Goal: Communication & Community: Answer question/provide support

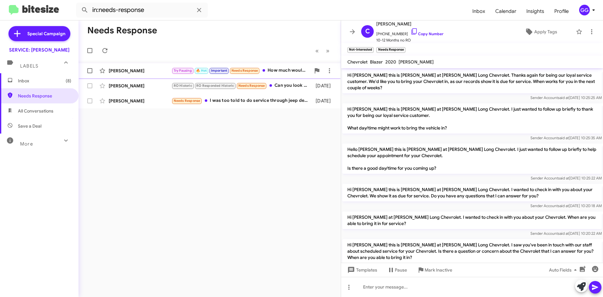
scroll to position [392, 0]
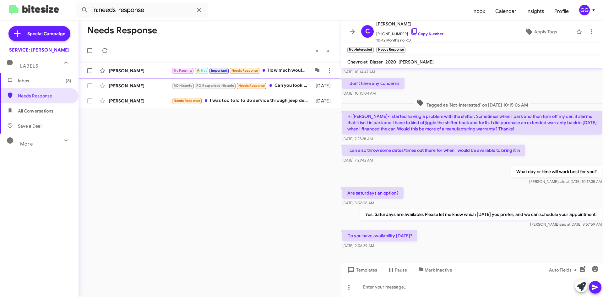
click at [292, 73] on div "Try Pausing 🔥 Hot Important Needs Response How much would that all cost ?" at bounding box center [240, 70] width 139 height 7
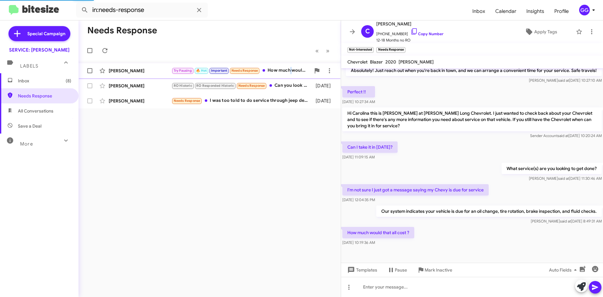
scroll to position [72, 0]
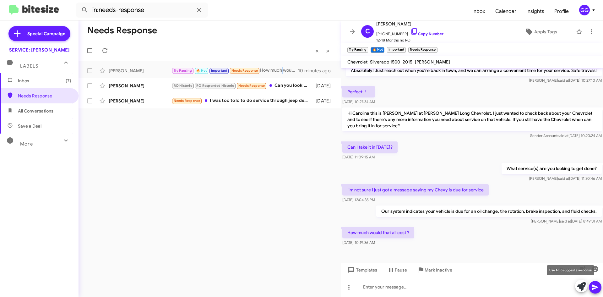
click at [577, 283] on icon at bounding box center [581, 286] width 9 height 9
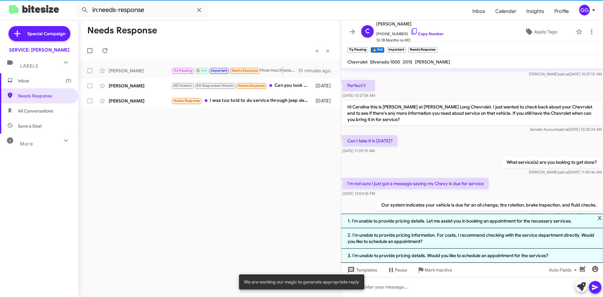
scroll to position [121, 0]
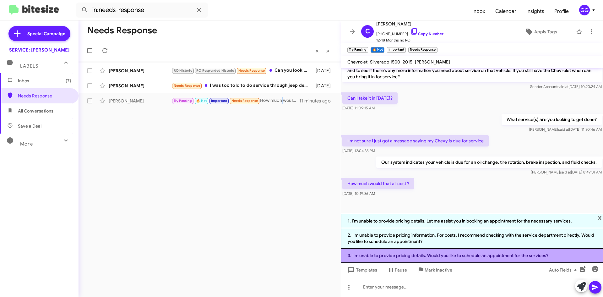
click at [526, 253] on li "3. I'm unable to provide pricing details. Would you like to schedule an appoint…" at bounding box center [472, 255] width 262 height 14
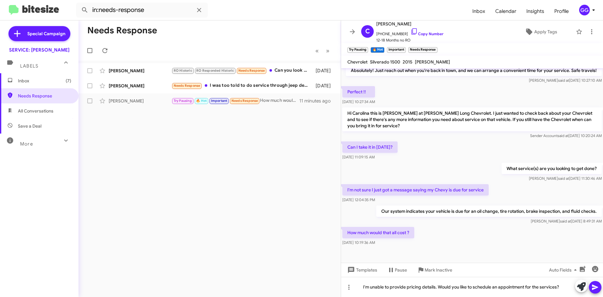
click at [592, 286] on icon at bounding box center [595, 286] width 6 height 5
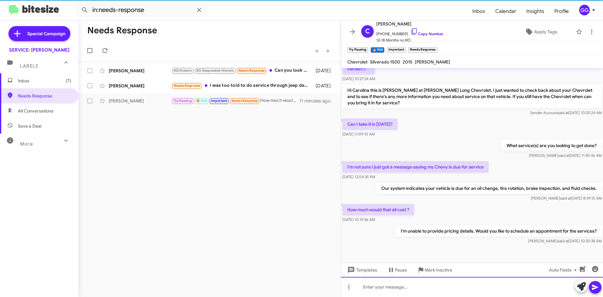
scroll to position [95, 0]
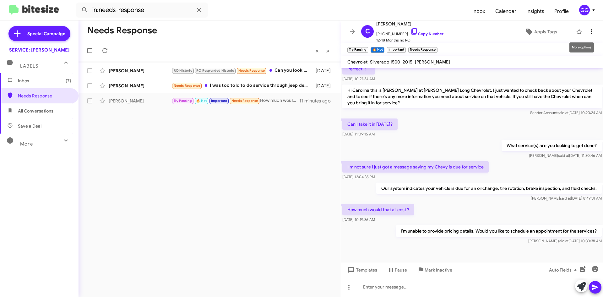
click at [588, 34] on icon at bounding box center [591, 32] width 8 height 8
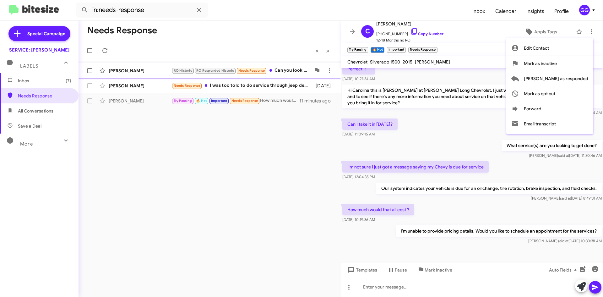
click at [568, 77] on span "Mark as responded" at bounding box center [555, 78] width 64 height 15
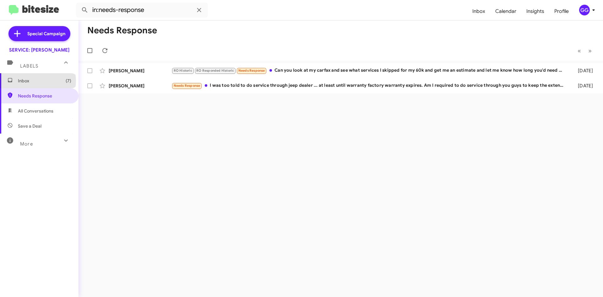
click at [38, 81] on span "Inbox (7)" at bounding box center [44, 81] width 53 height 6
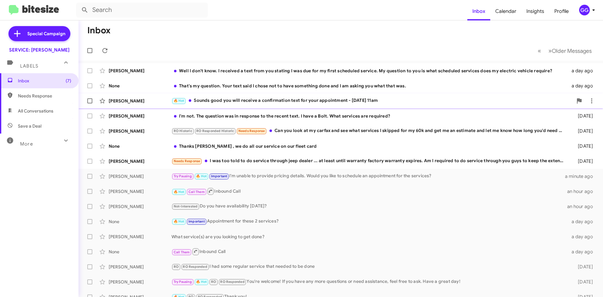
click at [309, 102] on div "🔥 Hot Sounds good you will receive a confirmation text for your appointment - […" at bounding box center [371, 100] width 401 height 7
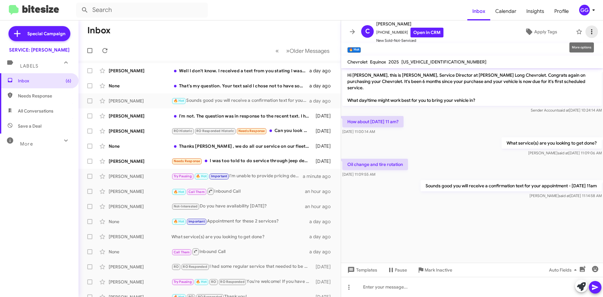
click at [587, 35] on icon at bounding box center [591, 32] width 8 height 8
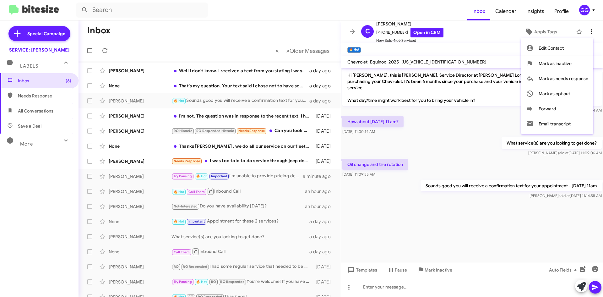
click at [587, 32] on div at bounding box center [301, 148] width 603 height 297
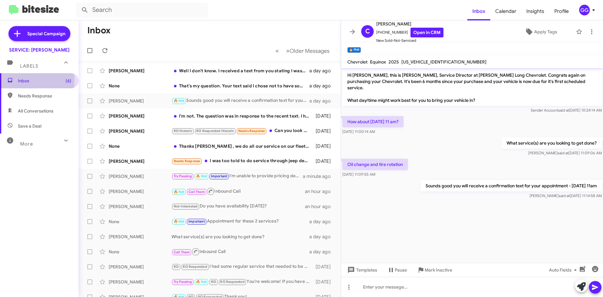
click at [19, 79] on span "Inbox (6)" at bounding box center [44, 81] width 53 height 6
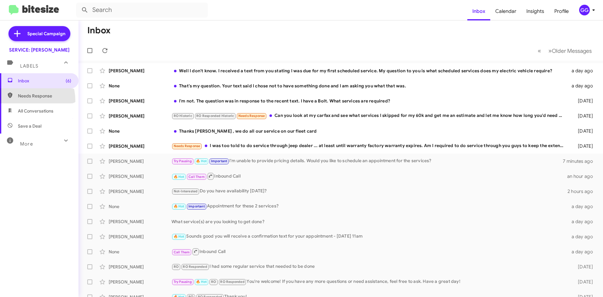
click at [21, 101] on span "Needs Response" at bounding box center [39, 95] width 78 height 15
type input "in:needs-response"
